Goal: Check status: Check status

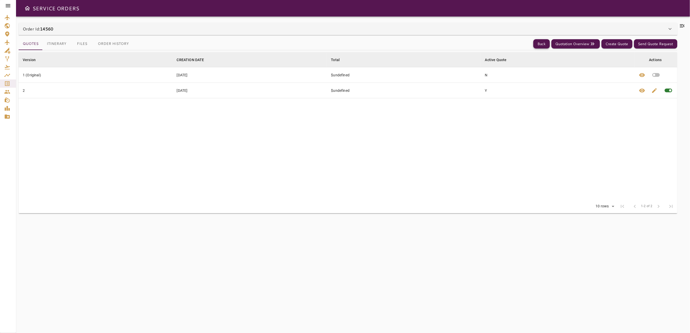
click at [540, 42] on button "Back" at bounding box center [541, 44] width 17 height 10
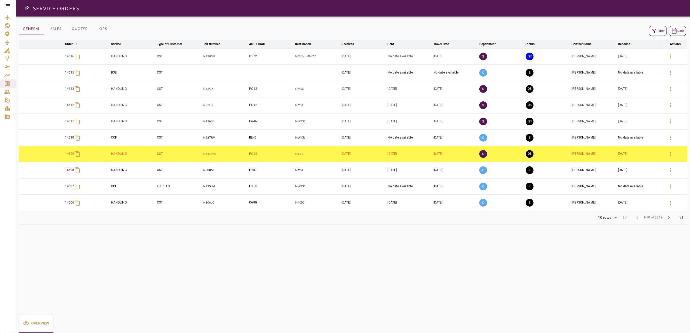
click at [655, 29] on icon "button" at bounding box center [654, 31] width 4 height 4
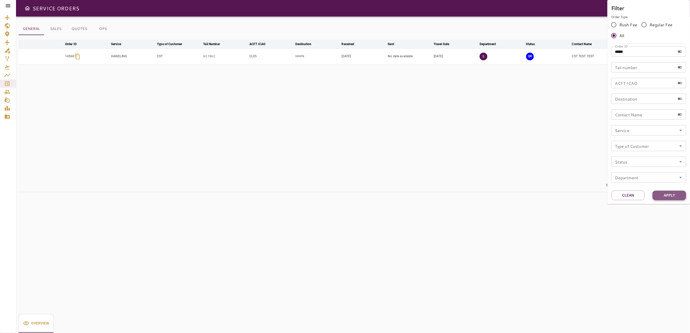
click at [667, 198] on button "Apply" at bounding box center [670, 196] width 34 height 10
click at [573, 111] on div at bounding box center [345, 166] width 690 height 333
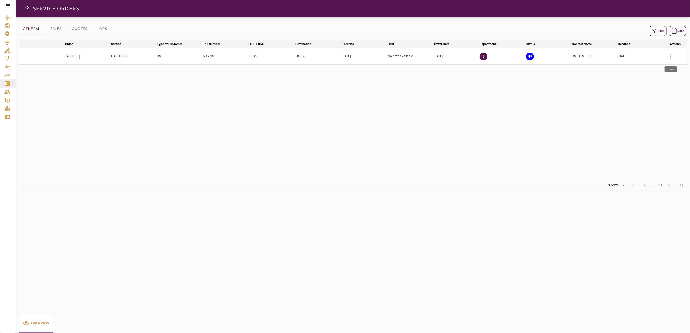
click at [674, 58] on button "button" at bounding box center [671, 56] width 12 height 12
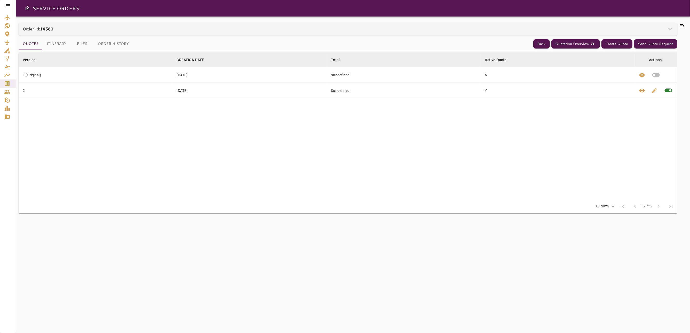
click at [57, 45] on button "Itinerary" at bounding box center [57, 44] width 28 height 12
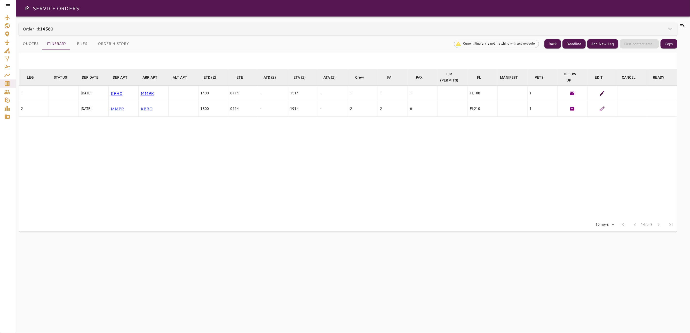
click at [35, 41] on button "Quotes" at bounding box center [31, 44] width 24 height 12
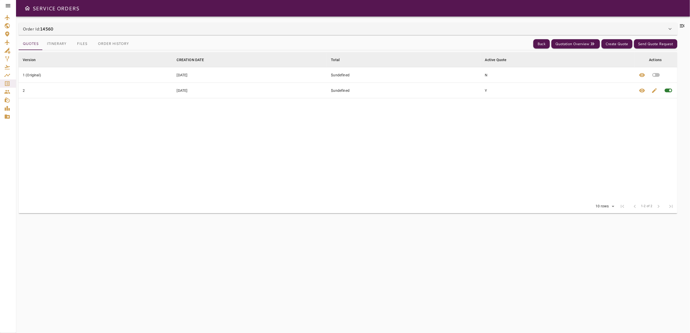
click at [669, 28] on icon at bounding box center [670, 29] width 6 height 6
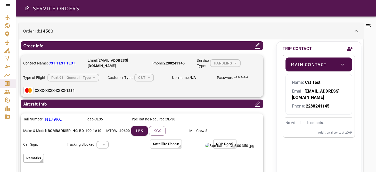
drag, startPoint x: 330, startPoint y: 0, endPoint x: 257, endPoint y: 19, distance: 75.9
click at [257, 19] on div "Order Id: 14560 Order Info Contact Name: CST TEST TEST Email: [EMAIL_ADDRESS][D…" at bounding box center [196, 95] width 360 height 156
drag, startPoint x: 350, startPoint y: 0, endPoint x: 272, endPoint y: 38, distance: 86.9
click at [272, 38] on div "Order Id: 14560" at bounding box center [191, 31] width 345 height 17
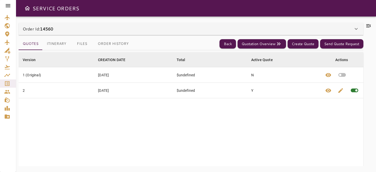
click at [345, 30] on div "Order Id: 14560" at bounding box center [188, 29] width 331 height 6
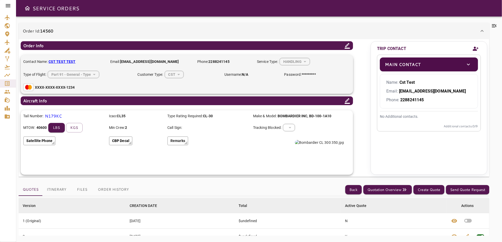
click at [62, 191] on button "Itinerary" at bounding box center [57, 190] width 28 height 12
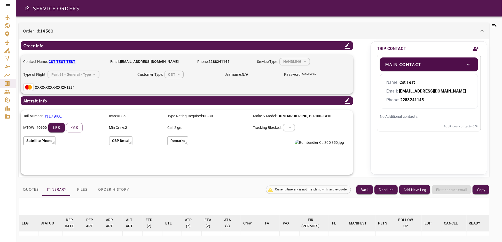
click at [474, 30] on div "Order Id: 14560" at bounding box center [251, 31] width 456 height 6
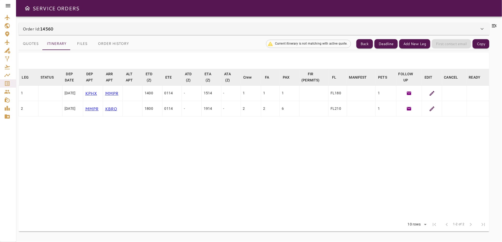
click at [430, 94] on icon at bounding box center [432, 93] width 6 height 6
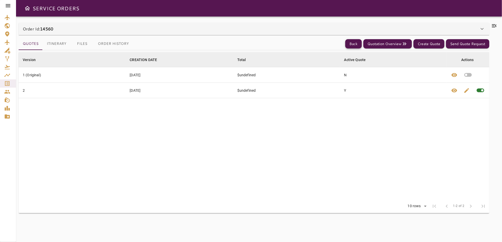
click at [350, 42] on button "Back" at bounding box center [353, 44] width 17 height 10
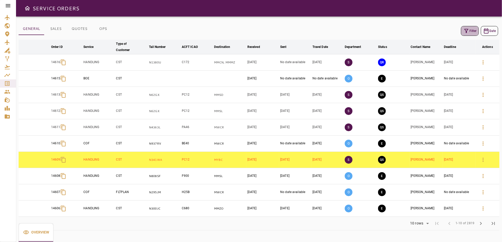
click at [472, 31] on button "Filter" at bounding box center [470, 31] width 18 height 10
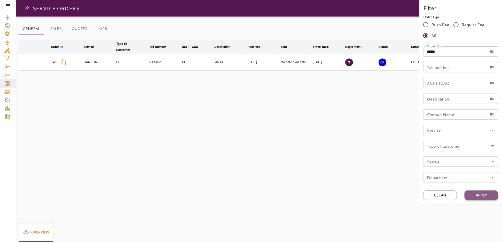
click at [482, 195] on button "Apply" at bounding box center [481, 196] width 34 height 10
drag, startPoint x: 396, startPoint y: 113, endPoint x: 411, endPoint y: 102, distance: 18.0
click at [396, 113] on div at bounding box center [251, 121] width 502 height 242
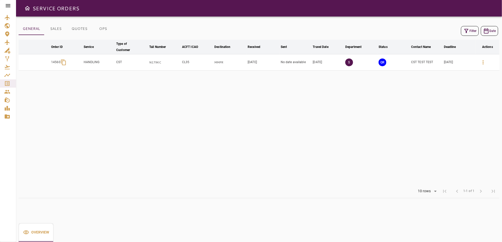
click at [482, 64] on icon "button" at bounding box center [483, 62] width 6 height 6
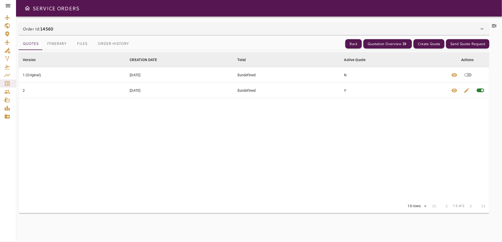
click at [59, 42] on button "Itinerary" at bounding box center [57, 44] width 28 height 12
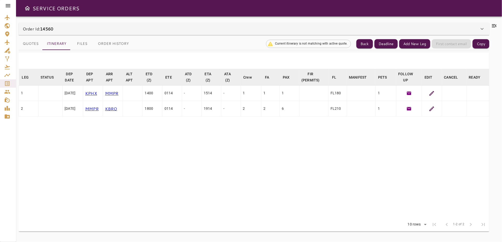
click at [483, 27] on icon at bounding box center [482, 29] width 6 height 6
